Goal: Information Seeking & Learning: Learn about a topic

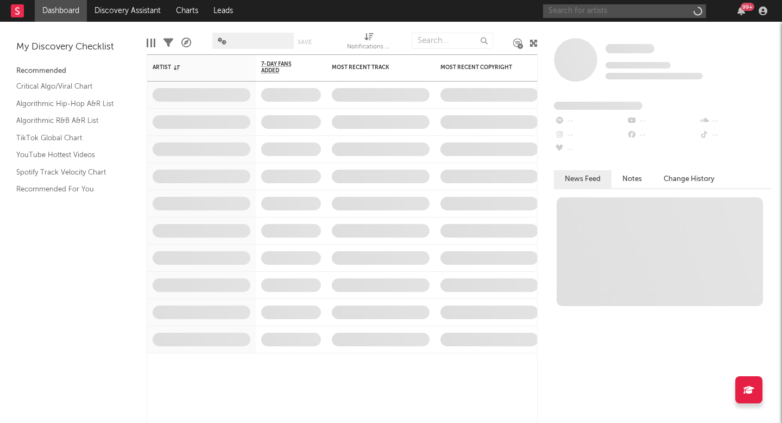
click at [608, 11] on input "text" at bounding box center [624, 11] width 163 height 14
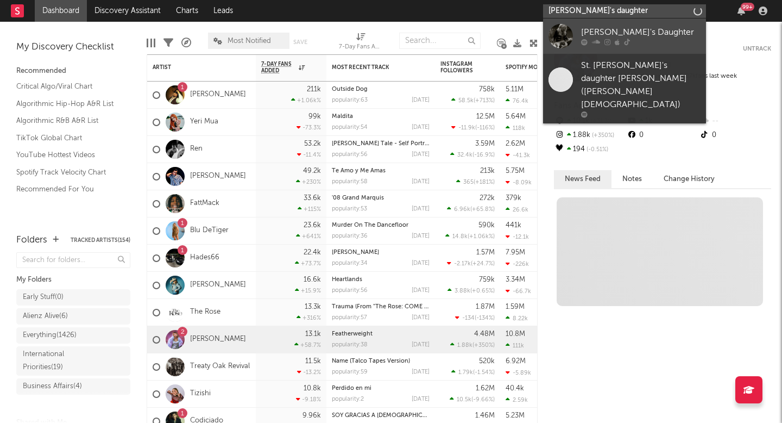
type input "[PERSON_NAME]'s daughter"
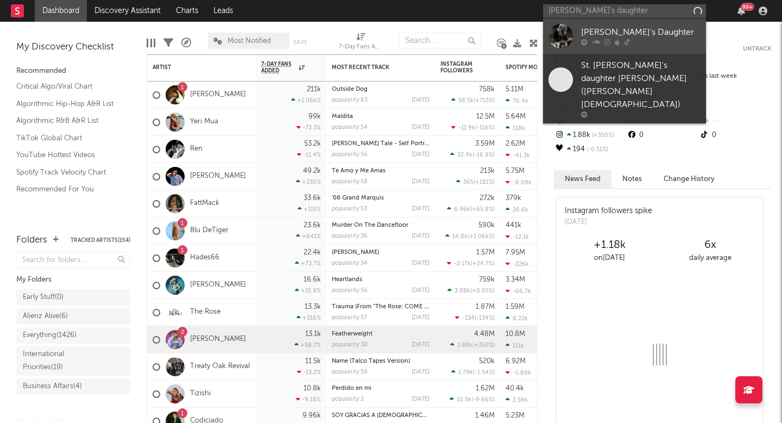
click at [653, 28] on div "[PERSON_NAME]'s Daughter" at bounding box center [641, 32] width 120 height 13
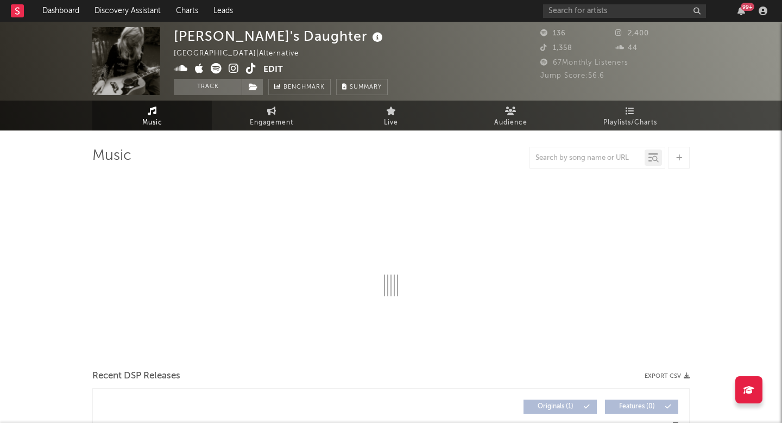
select select "6m"
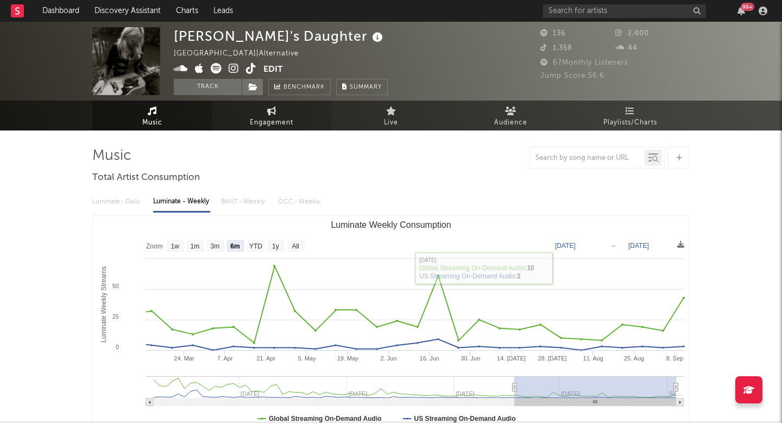
click at [278, 122] on span "Engagement" at bounding box center [271, 122] width 43 height 13
select select "1w"
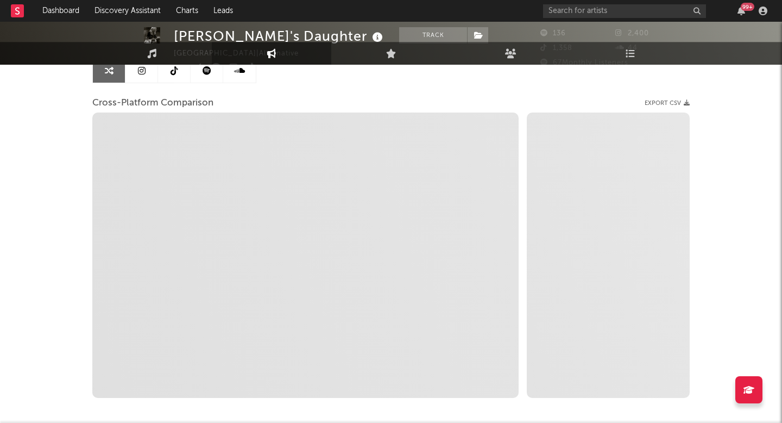
scroll to position [120, 0]
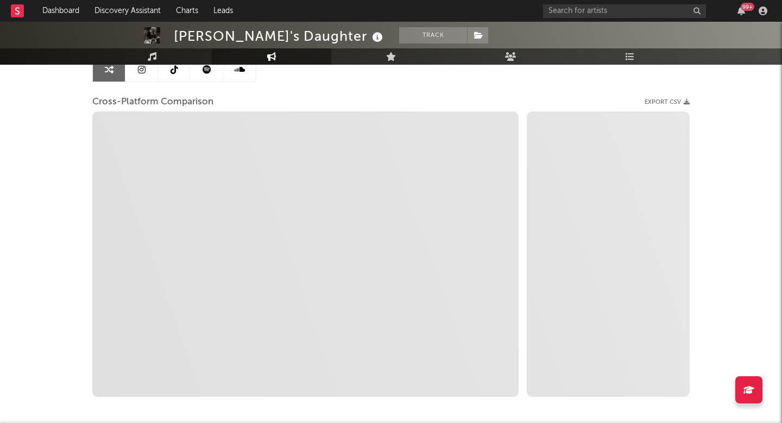
select select "1m"
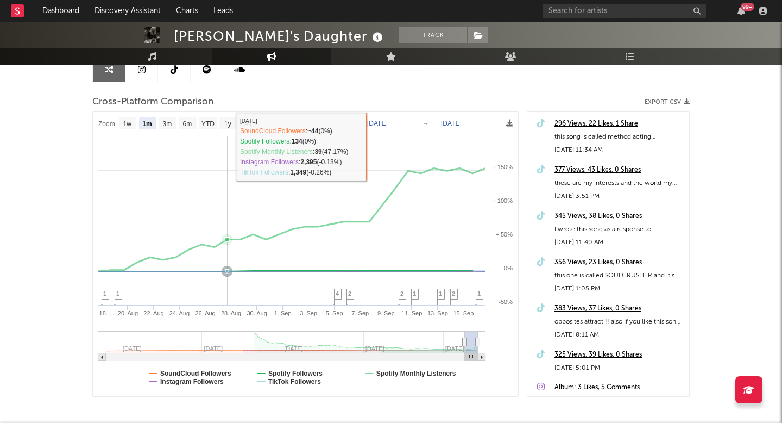
scroll to position [0, 0]
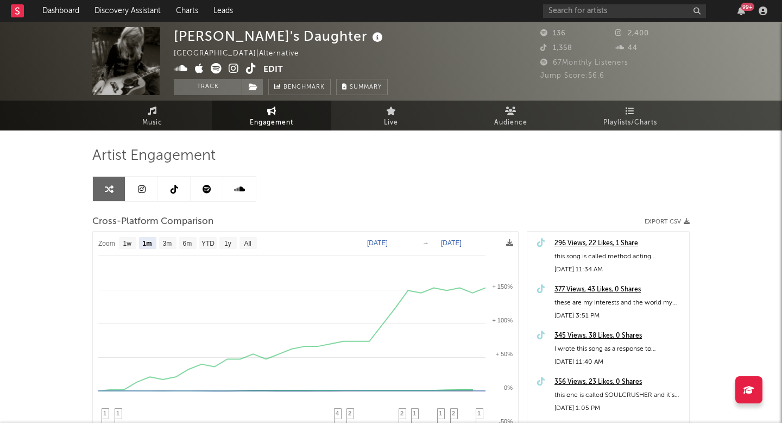
click at [233, 70] on icon at bounding box center [234, 68] width 10 height 11
click at [173, 187] on icon at bounding box center [175, 189] width 8 height 9
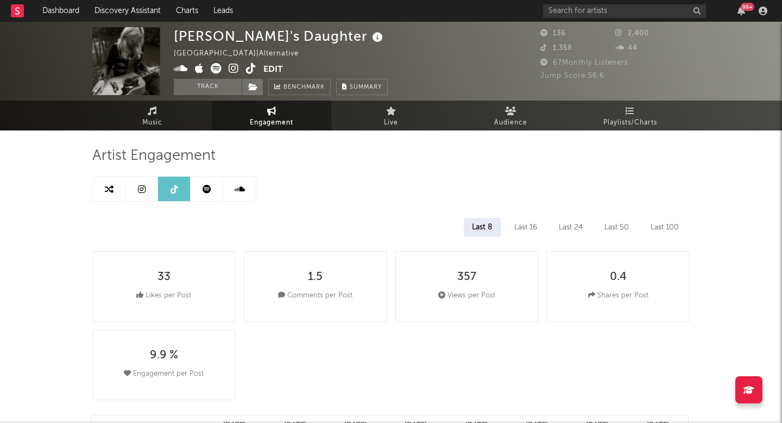
select select "6m"
click at [252, 63] on icon at bounding box center [251, 68] width 10 height 11
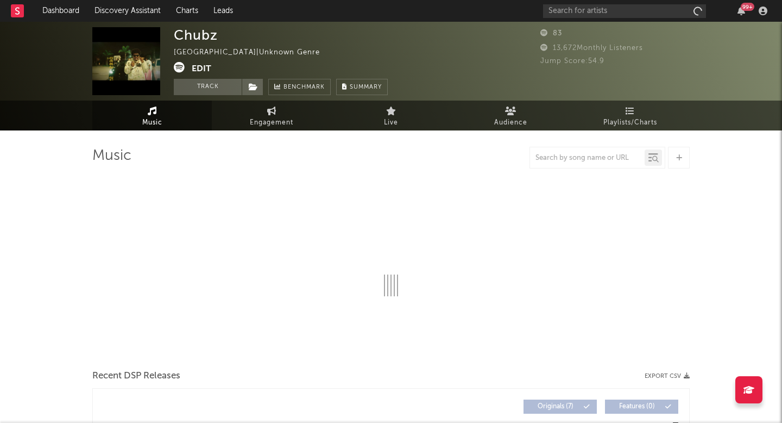
select select "1w"
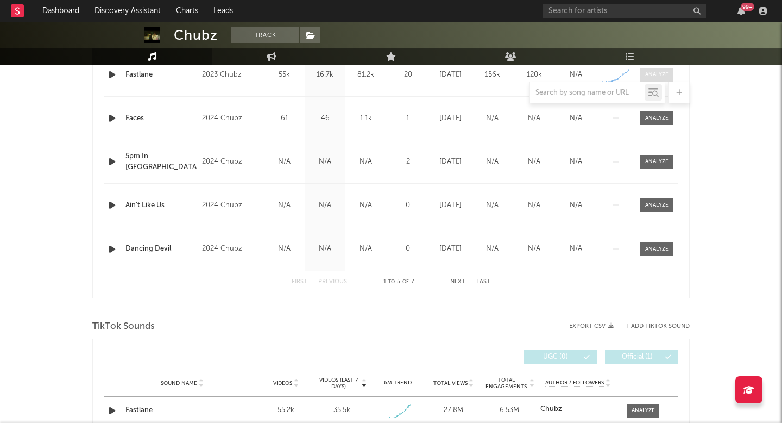
scroll to position [508, 0]
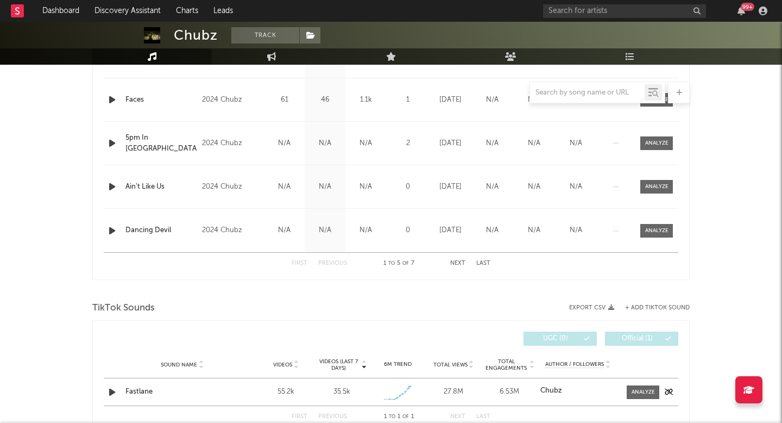
click at [643, 384] on div "Sound Name Fastlane Videos 55.2k Videos (last 7 days) 35.5k Weekly Growth % + 8…" at bounding box center [391, 391] width 575 height 27
click at [639, 390] on div at bounding box center [643, 392] width 23 height 8
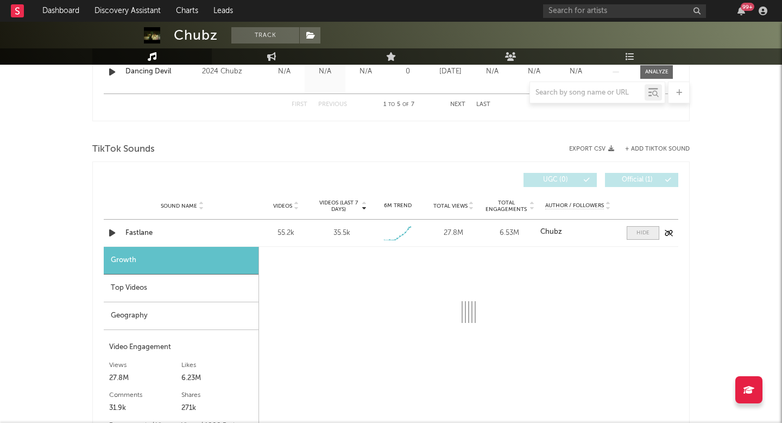
scroll to position [687, 0]
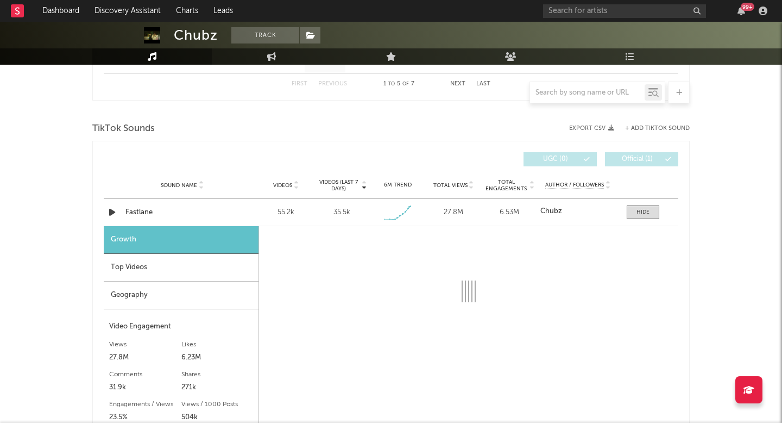
select select "1w"
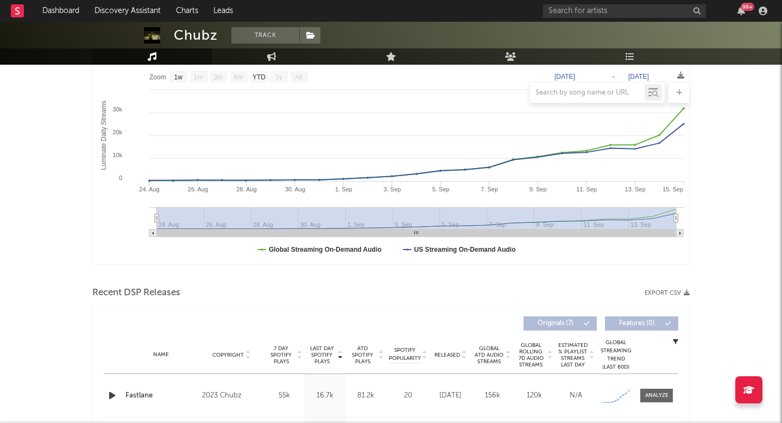
scroll to position [148, 0]
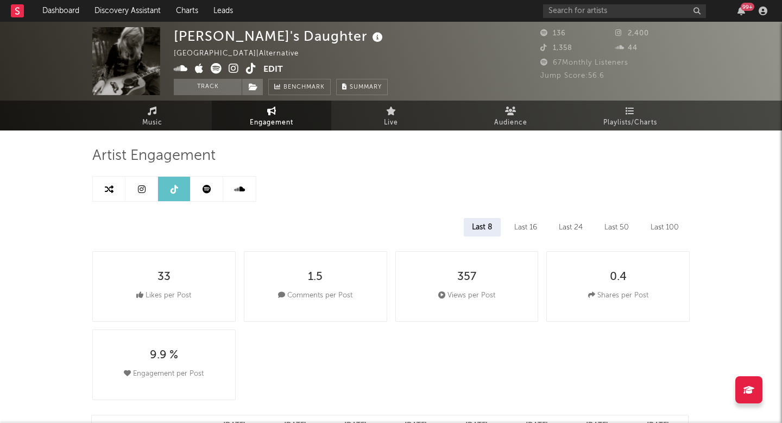
select select "6m"
